Goal: Information Seeking & Learning: Learn about a topic

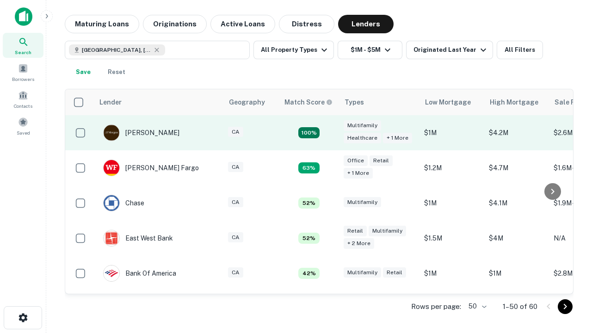
click at [328, 133] on td "100%" at bounding box center [309, 132] width 60 height 35
